Goal: Task Accomplishment & Management: Manage account settings

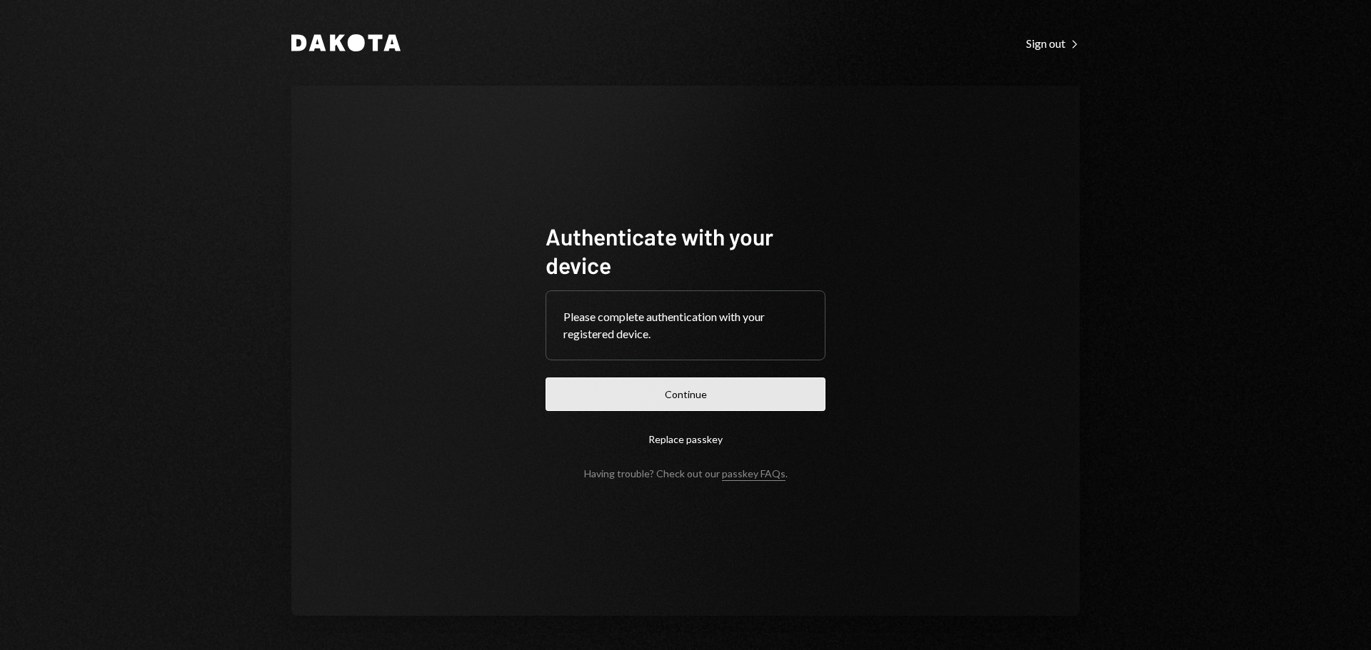
drag, startPoint x: 716, startPoint y: 400, endPoint x: 744, endPoint y: 396, distance: 28.3
click at [716, 400] on button "Continue" at bounding box center [685, 395] width 280 height 34
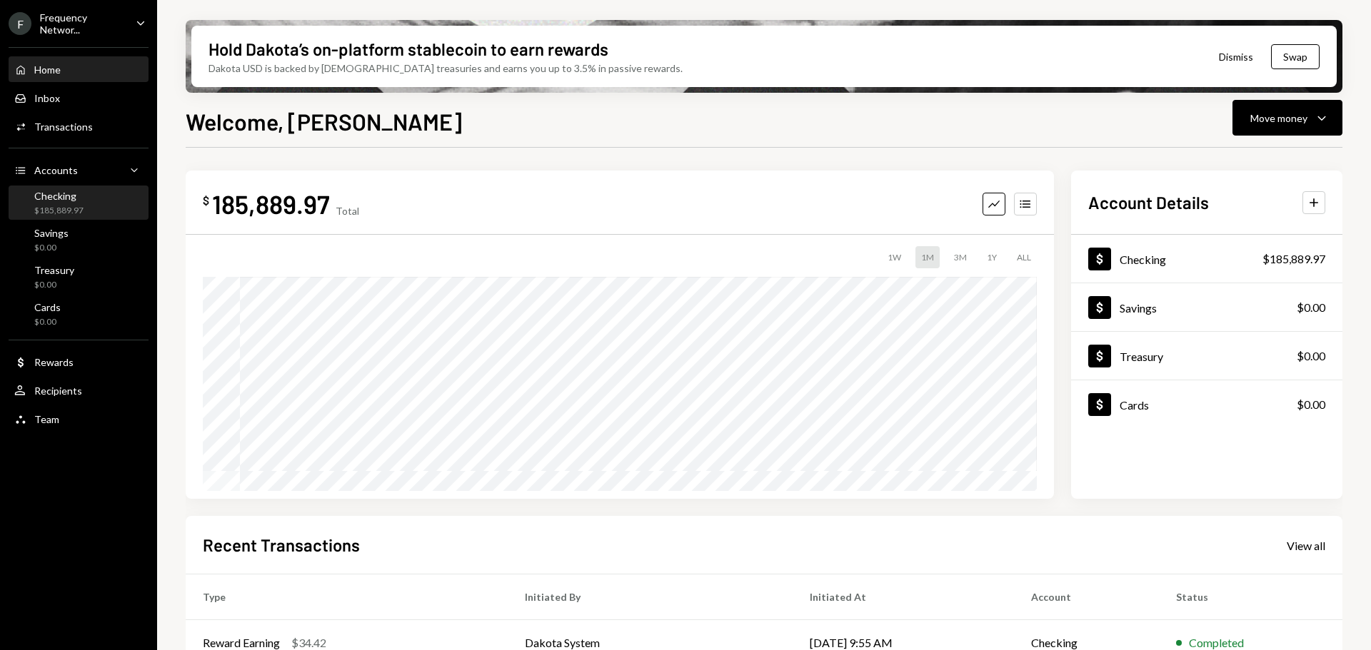
click at [61, 196] on div "Checking" at bounding box center [58, 196] width 49 height 12
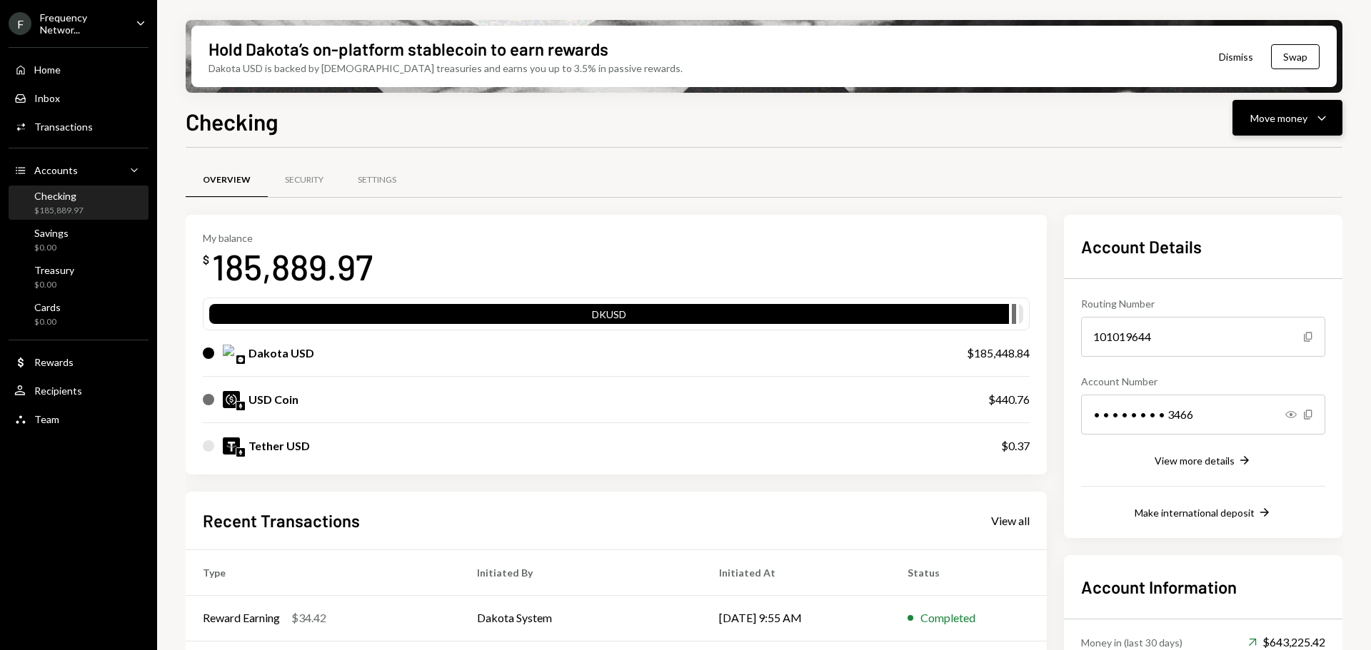
click at [1264, 104] on button "Move money Caret Down" at bounding box center [1287, 118] width 110 height 36
click at [1249, 225] on div "Deposit" at bounding box center [1276, 225] width 104 height 15
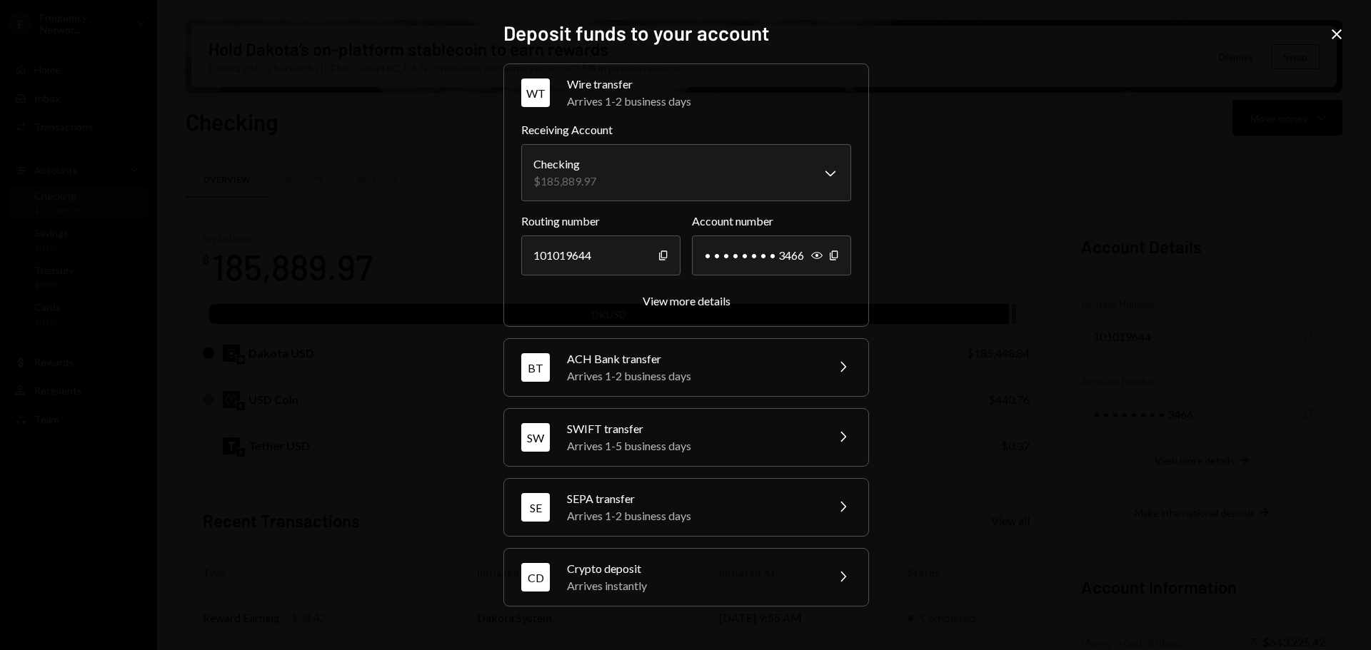
click at [659, 579] on div "Arrives instantly" at bounding box center [692, 586] width 250 height 17
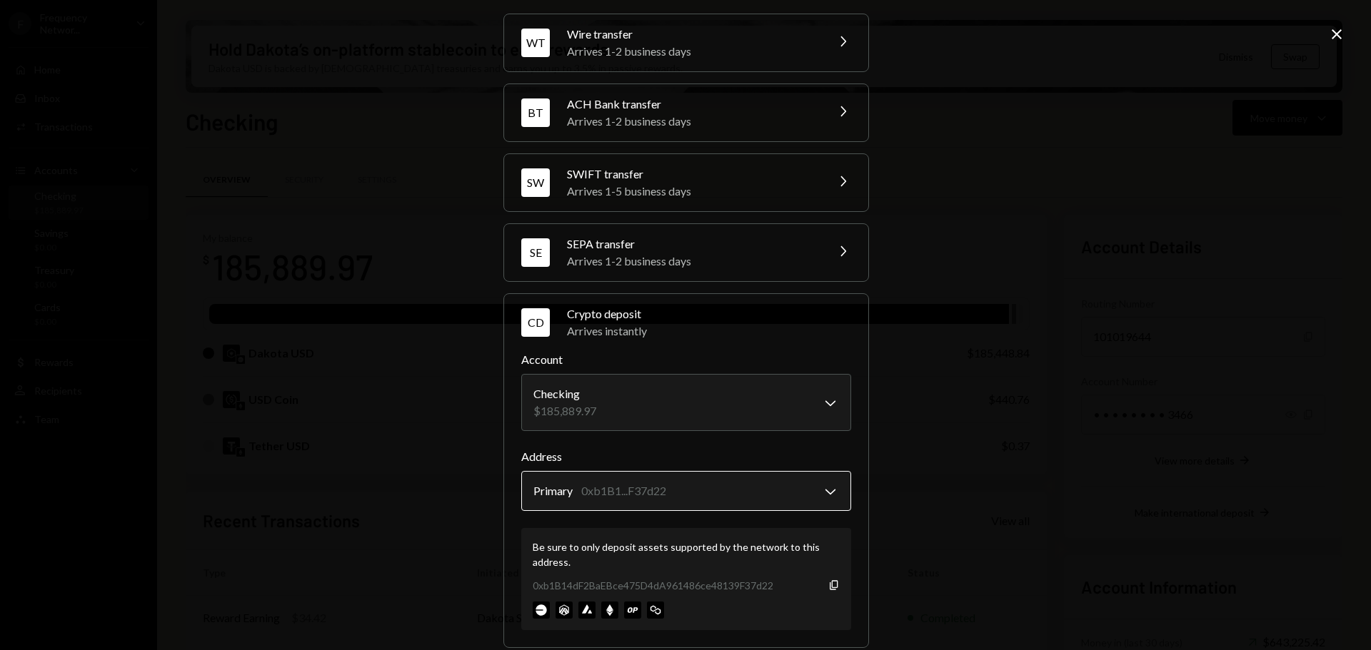
scroll to position [68, 0]
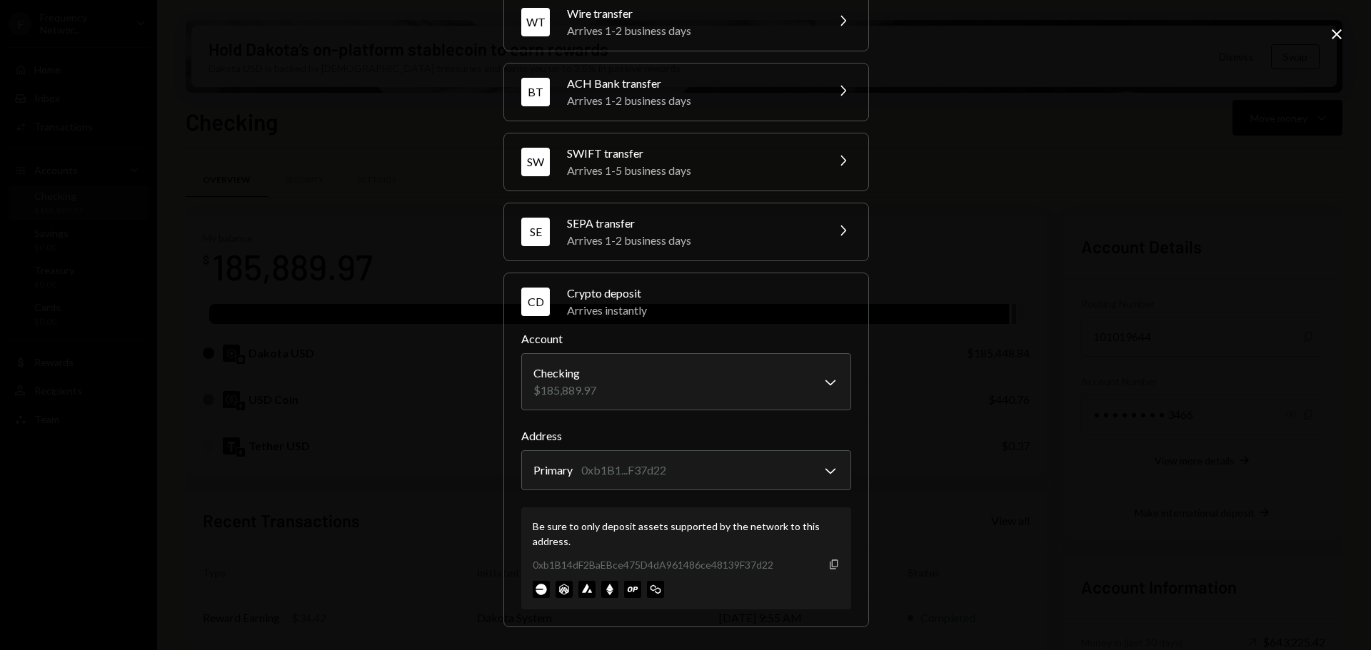
click at [830, 568] on icon "Copy" at bounding box center [833, 564] width 11 height 11
click at [830, 564] on icon "button" at bounding box center [834, 564] width 8 height 9
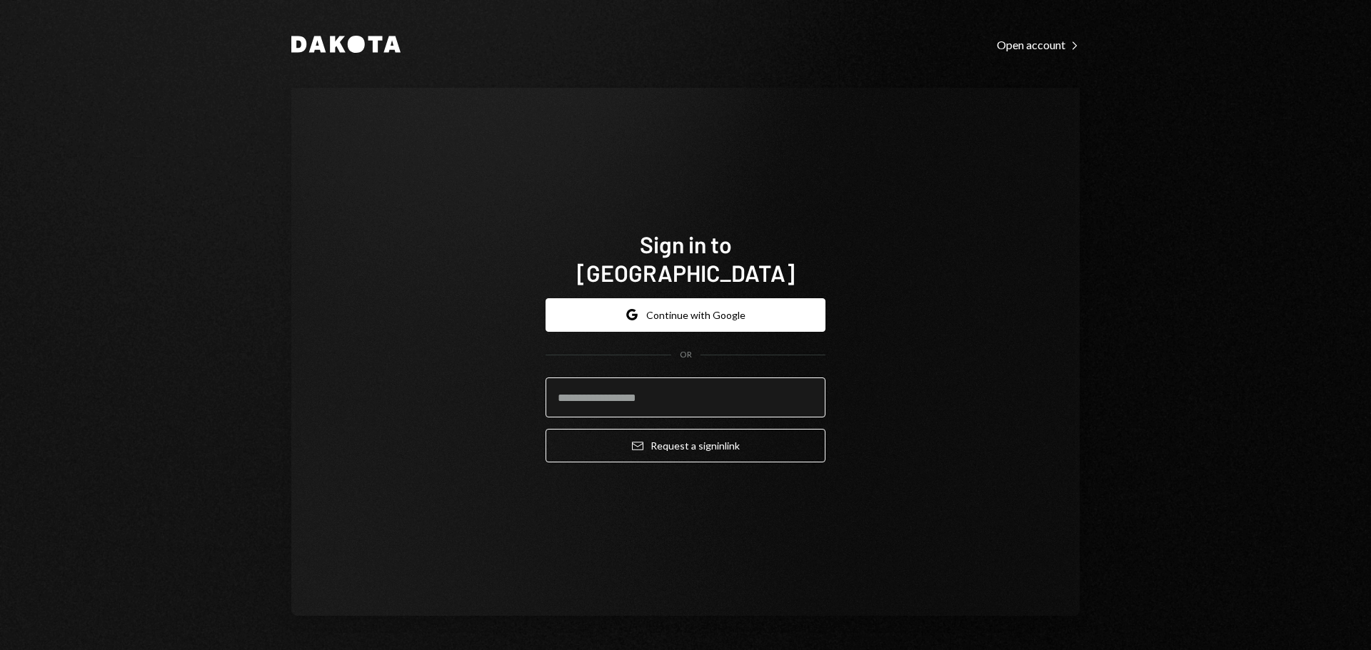
click at [658, 378] on input "email" at bounding box center [685, 398] width 280 height 40
type input "**********"
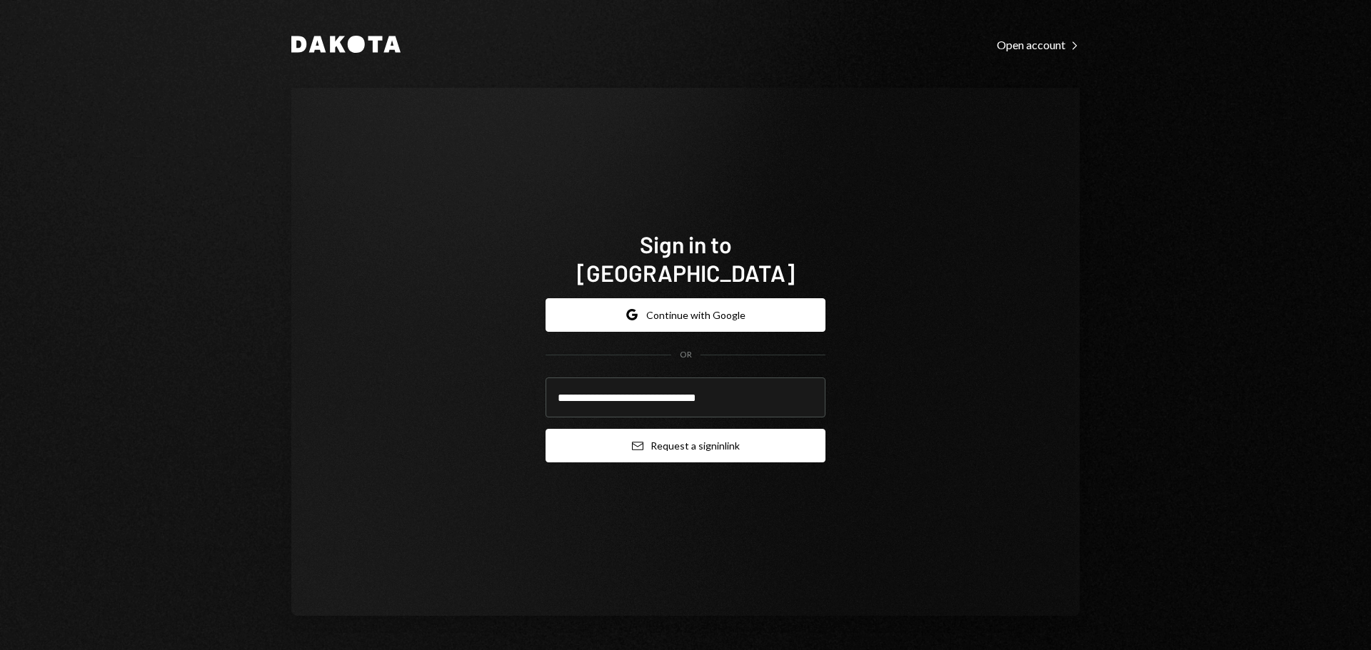
drag, startPoint x: 633, startPoint y: 424, endPoint x: 603, endPoint y: 425, distance: 29.3
click at [632, 429] on button "Email Request a sign in link" at bounding box center [685, 446] width 280 height 34
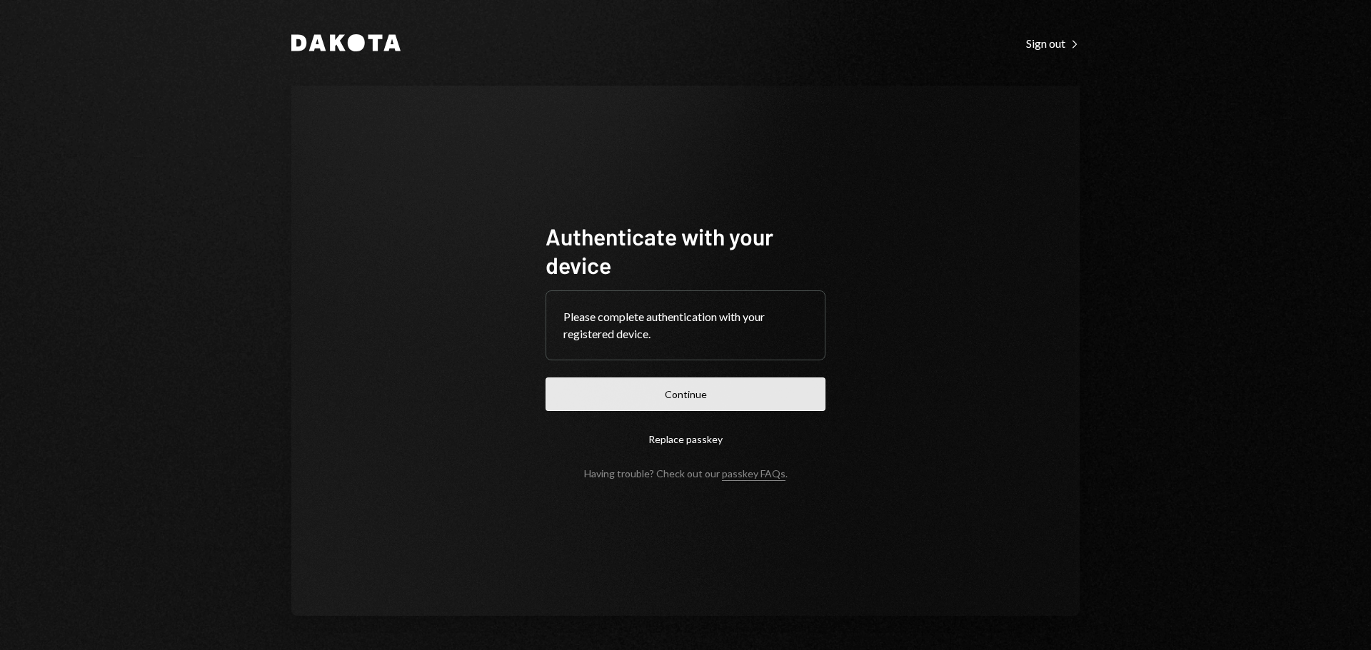
click at [711, 397] on button "Continue" at bounding box center [685, 395] width 280 height 34
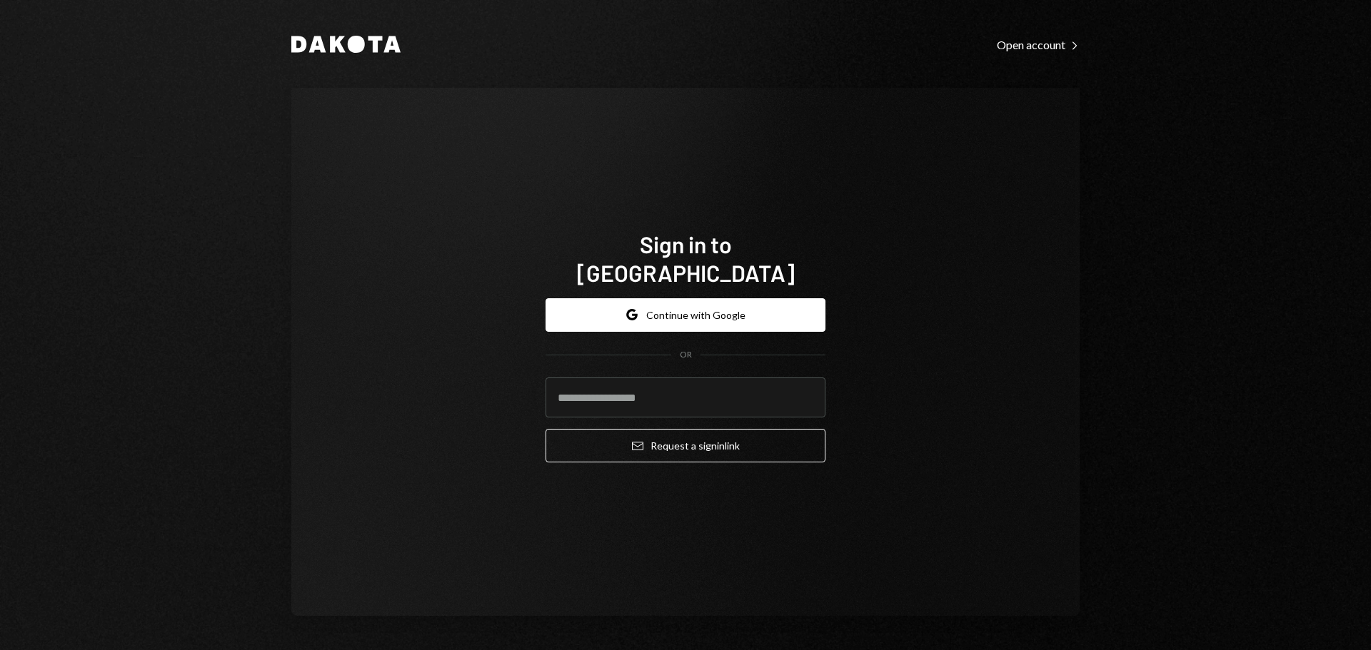
click at [444, 179] on div "Sign in to Dakota Google Continue with Google OR Email Request a sign in link" at bounding box center [685, 352] width 788 height 528
